Goal: Check status: Check status

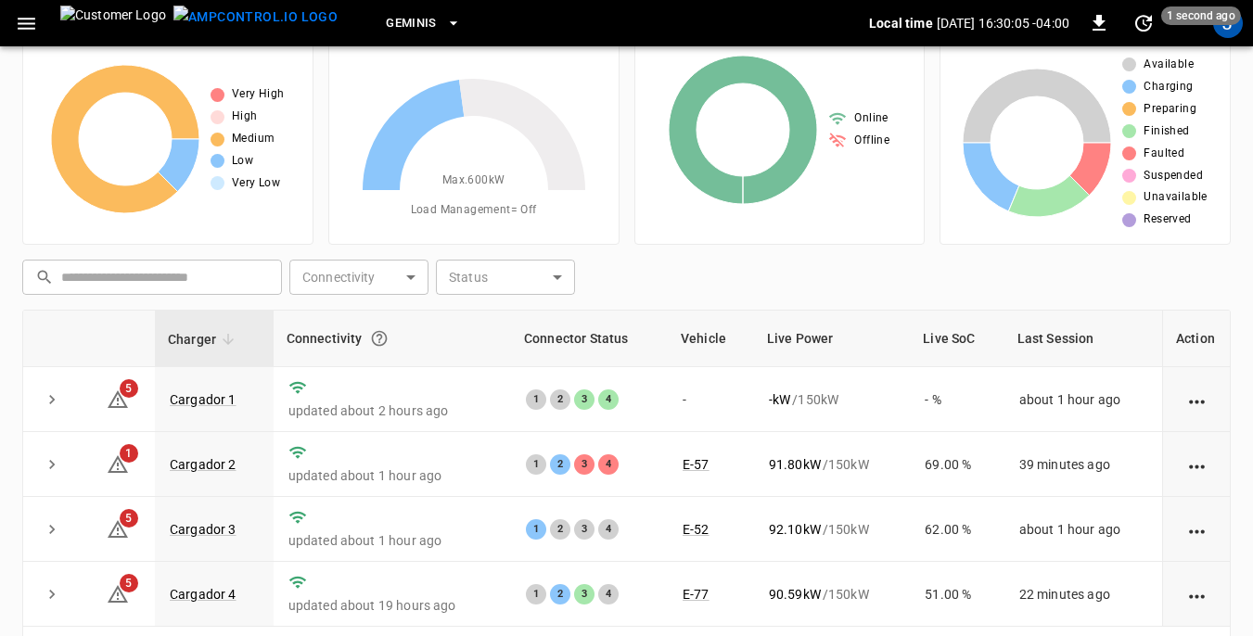
scroll to position [93, 0]
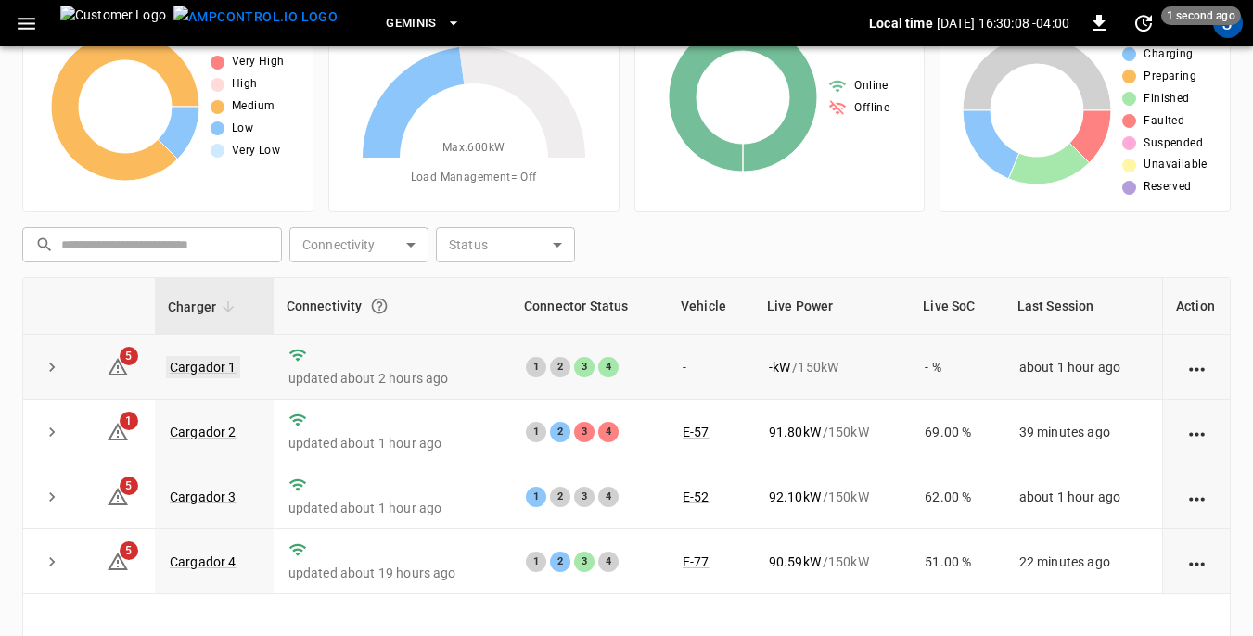
click at [207, 365] on link "Cargador 1" at bounding box center [203, 367] width 74 height 22
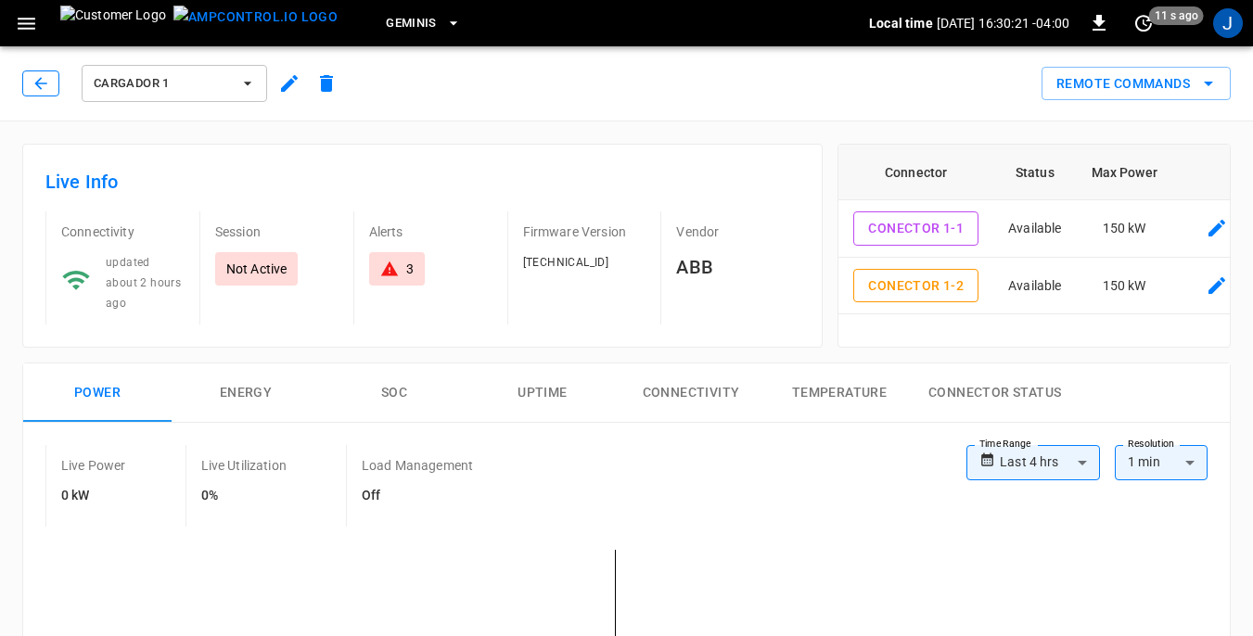
click at [40, 86] on icon "button" at bounding box center [41, 83] width 19 height 19
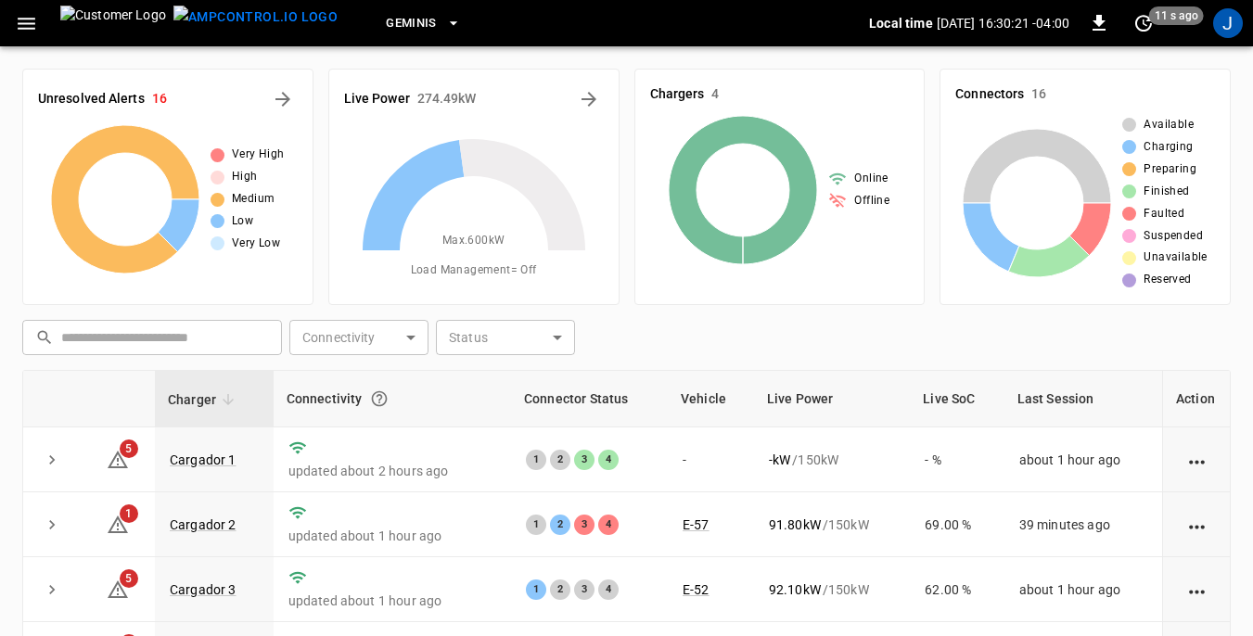
scroll to position [93, 0]
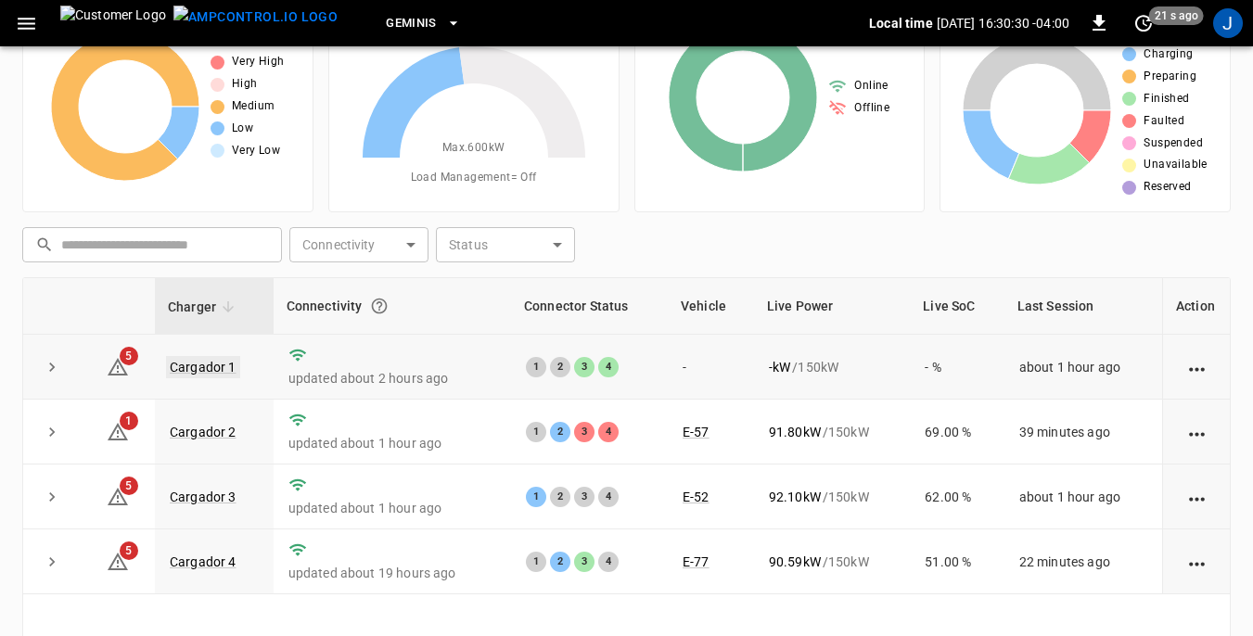
click at [178, 367] on link "Cargador 1" at bounding box center [203, 367] width 74 height 22
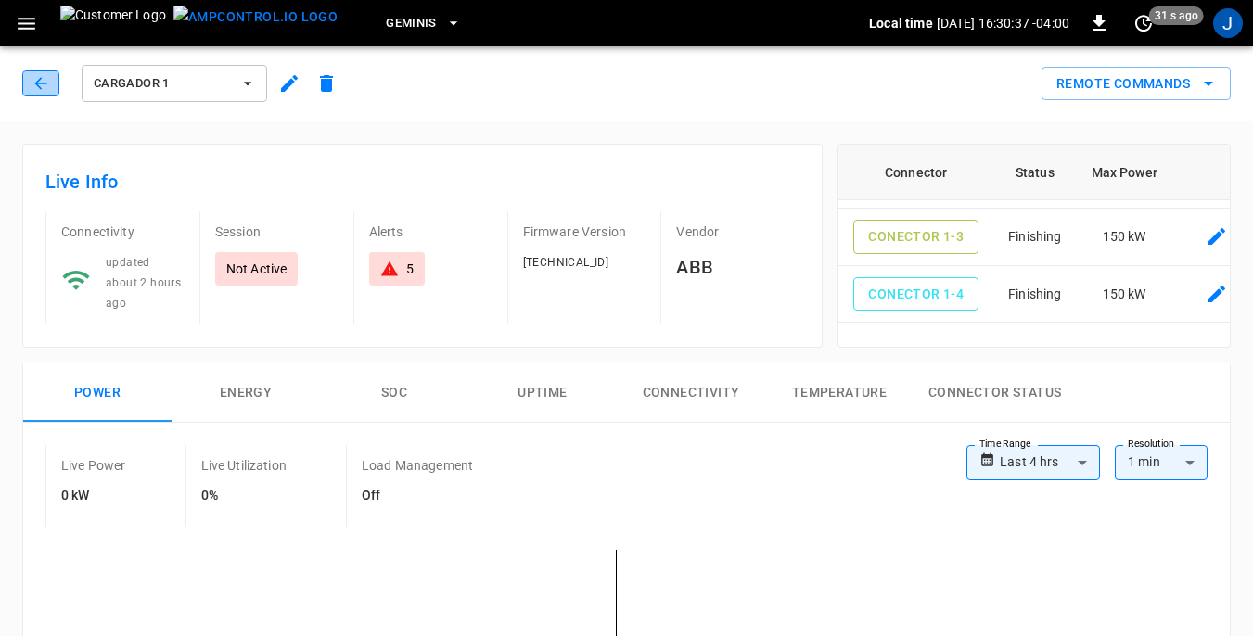
click at [40, 81] on icon "button" at bounding box center [41, 83] width 19 height 19
